Goal: Transaction & Acquisition: Purchase product/service

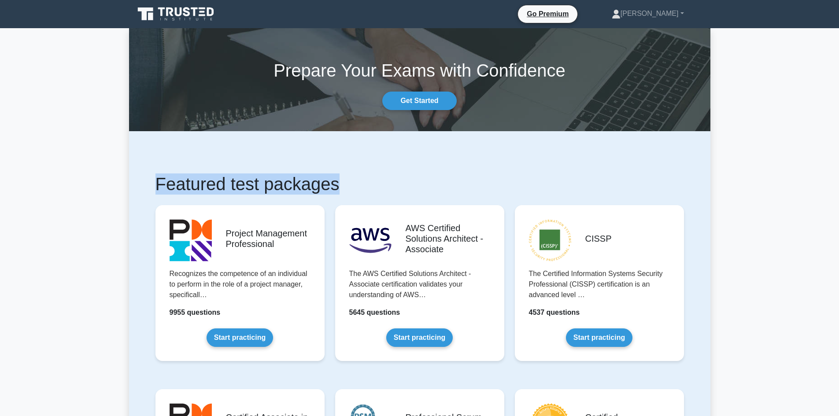
drag, startPoint x: 145, startPoint y: 187, endPoint x: 353, endPoint y: 192, distance: 208.1
click at [354, 192] on h1 "Featured test packages" at bounding box center [420, 184] width 529 height 21
drag, startPoint x: 358, startPoint y: 185, endPoint x: 171, endPoint y: 186, distance: 186.4
click at [172, 186] on h1 "Featured test packages" at bounding box center [420, 184] width 529 height 21
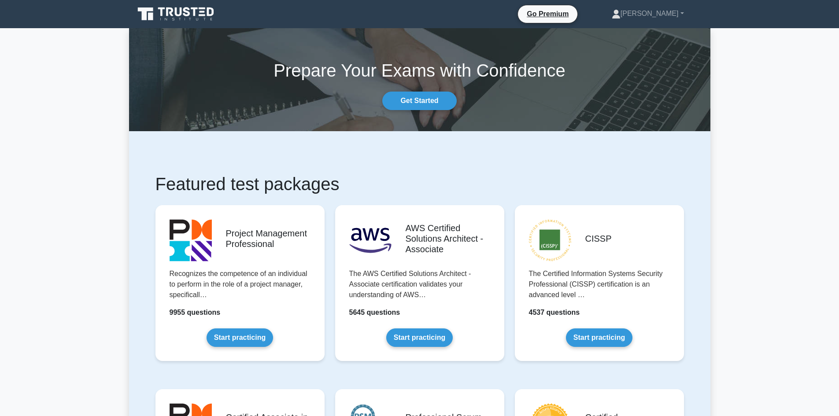
drag, startPoint x: 184, startPoint y: 182, endPoint x: 341, endPoint y: 182, distance: 157.3
click at [341, 182] on h1 "Featured test packages" at bounding box center [420, 184] width 529 height 21
drag, startPoint x: 353, startPoint y: 185, endPoint x: 366, endPoint y: 188, distance: 13.3
click at [353, 185] on h1 "Featured test packages" at bounding box center [420, 184] width 529 height 21
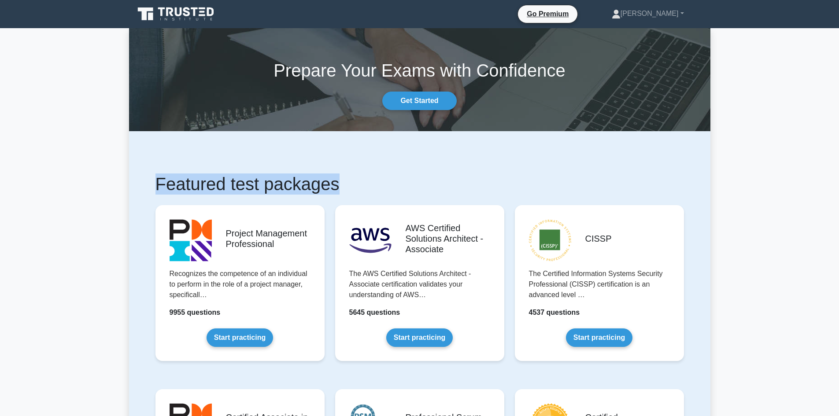
click at [444, 188] on h1 "Featured test packages" at bounding box center [420, 184] width 529 height 21
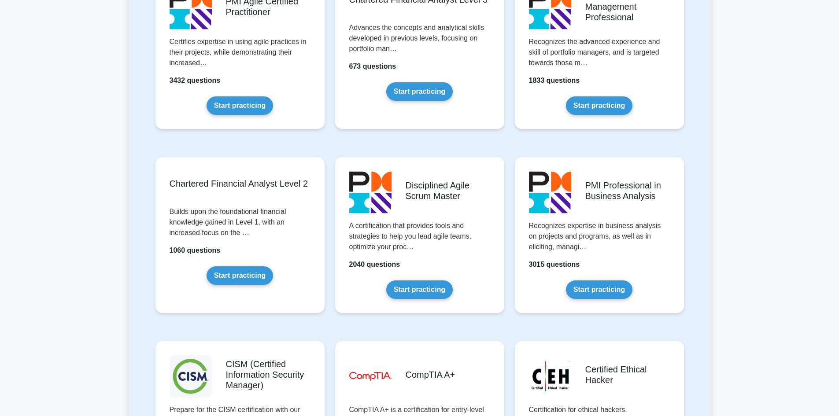
scroll to position [1014, 0]
